Goal: Task Accomplishment & Management: Use online tool/utility

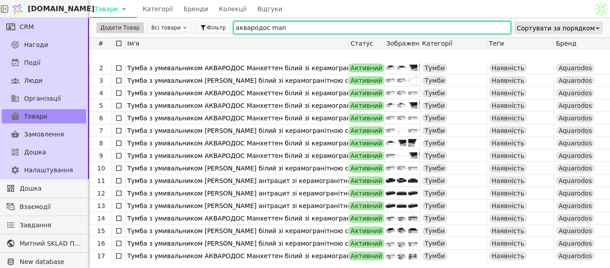
scroll to position [40, 0]
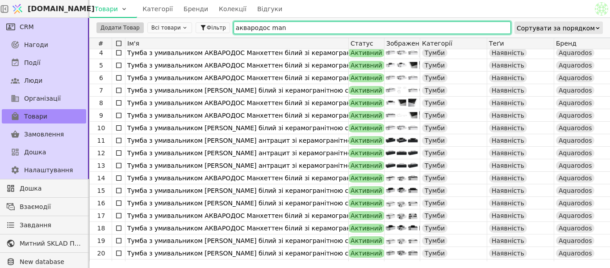
drag, startPoint x: 0, startPoint y: 0, endPoint x: 175, endPoint y: 29, distance: 177.6
click at [175, 29] on div "Додати Товар Всі товари Фільтр аквародос man Сортувати за порядком" at bounding box center [349, 28] width 521 height 20
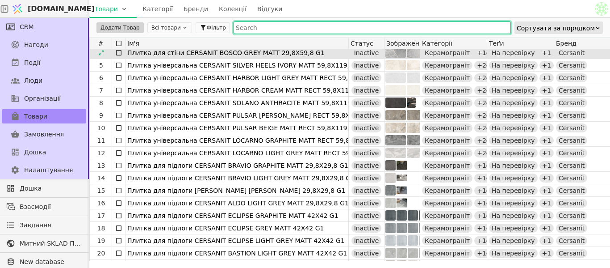
paste input "White Mocha"
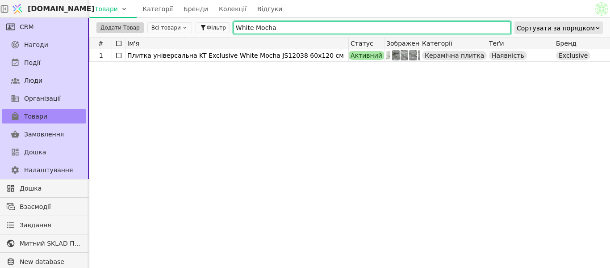
scroll to position [0, 0]
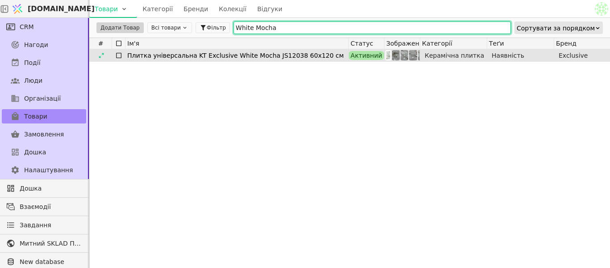
type input "White Mocha"
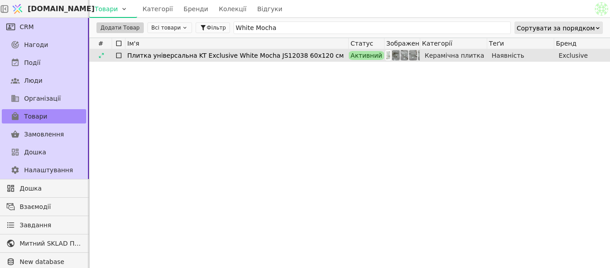
click at [218, 59] on div "Плитка універсальна KT Exclusive White Mocha JS12038 60х120 см" at bounding box center [236, 55] width 219 height 13
click at [93, 59] on div "1" at bounding box center [101, 55] width 22 height 12
click at [100, 59] on div at bounding box center [101, 55] width 14 height 11
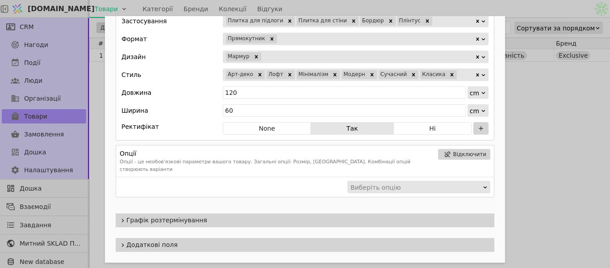
scroll to position [777, 0]
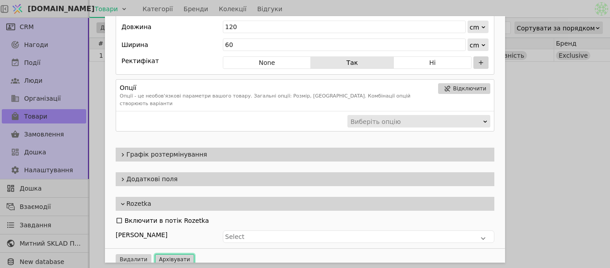
click at [162, 254] on button "Архівувати" at bounding box center [174, 259] width 39 height 11
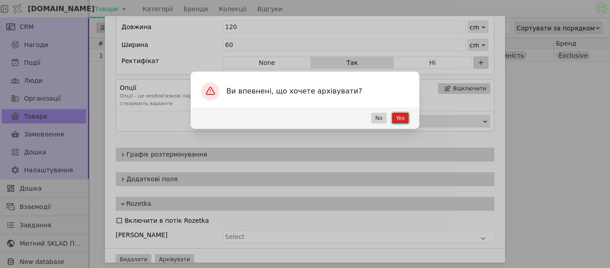
click at [402, 121] on button "Yes" at bounding box center [400, 118] width 17 height 11
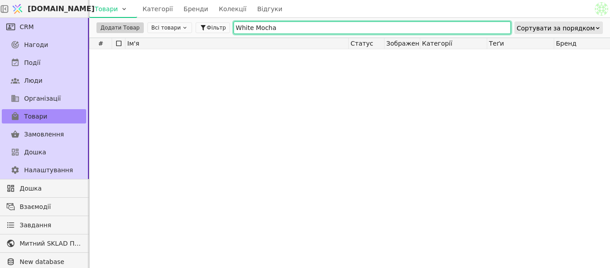
drag, startPoint x: 264, startPoint y: 27, endPoint x: 98, endPoint y: 46, distance: 167.2
click at [96, 44] on div "Додати Товар Всі товари Фільтр White Mocha Сортувати за порядком # Ім'я Статус …" at bounding box center [349, 143] width 521 height 250
